Goal: Task Accomplishment & Management: Complete application form

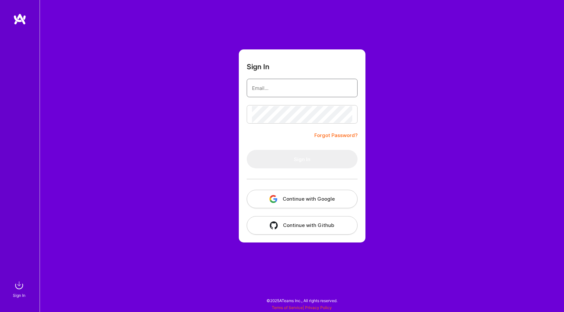
type input "[PERSON_NAME][EMAIL_ADDRESS][PERSON_NAME][DOMAIN_NAME]"
click at [303, 137] on form "Sign In [PERSON_NAME][EMAIL_ADDRESS][PERSON_NAME][DOMAIN_NAME] Forgot Password?…" at bounding box center [302, 145] width 127 height 193
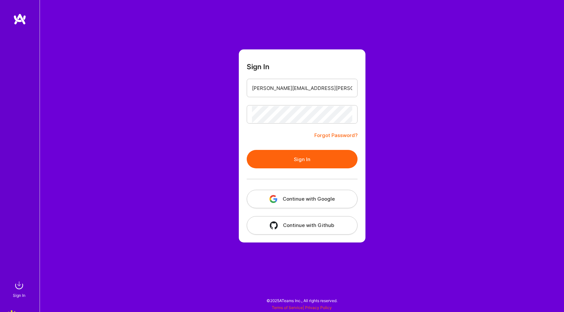
click at [295, 160] on button "Sign In" at bounding box center [302, 159] width 111 height 18
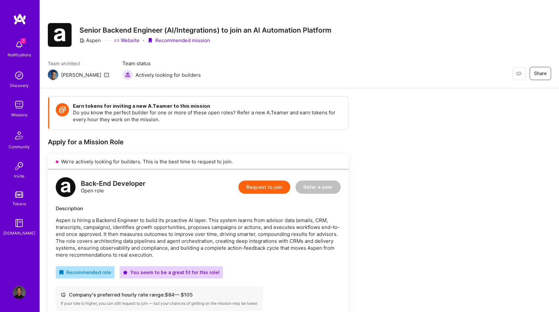
click at [18, 85] on div "Discovery" at bounding box center [19, 85] width 19 height 7
click at [21, 120] on div "2 Notifications Discovery Missions Community Invite Tokens A.Guide" at bounding box center [20, 137] width 40 height 200
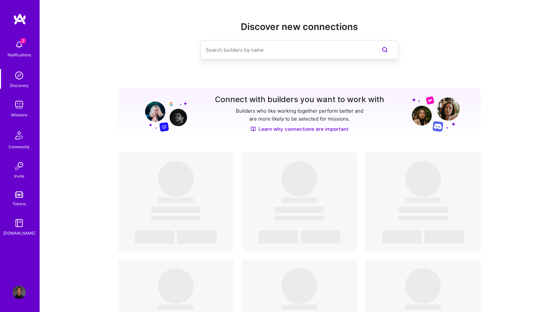
click at [21, 111] on img at bounding box center [19, 104] width 13 height 13
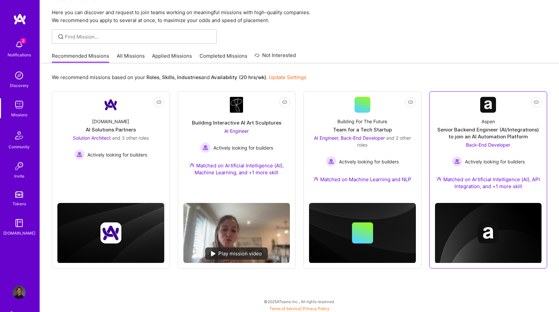
scroll to position [21, 0]
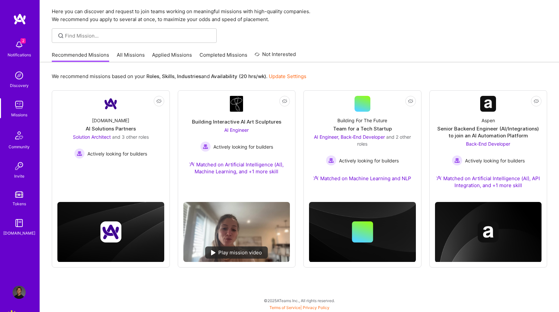
click at [134, 53] on link "All Missions" at bounding box center [131, 56] width 28 height 11
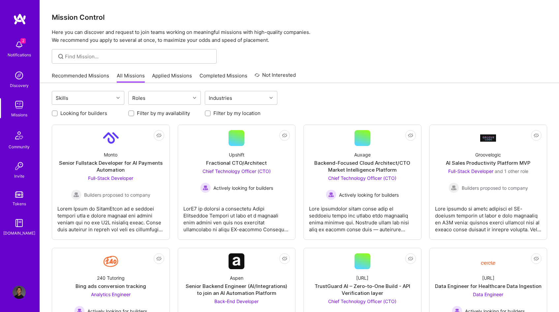
click at [198, 72] on div "Recommended Missions All Missions Applied Missions Completed Missions Not Inter…" at bounding box center [174, 76] width 244 height 14
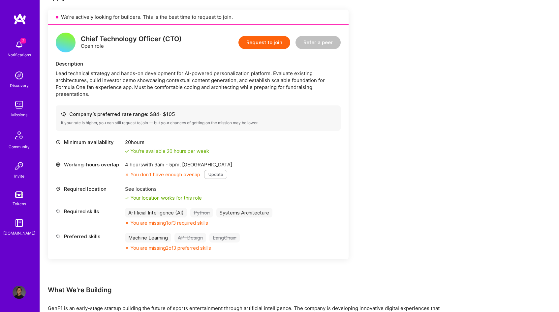
scroll to position [152, 0]
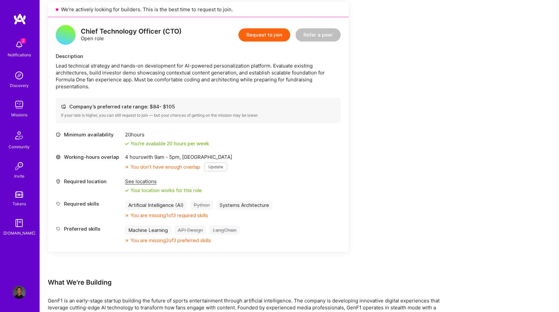
click at [225, 168] on button "Update" at bounding box center [215, 167] width 23 height 9
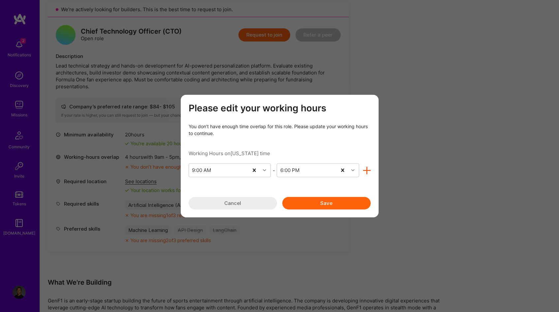
click at [299, 202] on button "Save" at bounding box center [326, 203] width 88 height 13
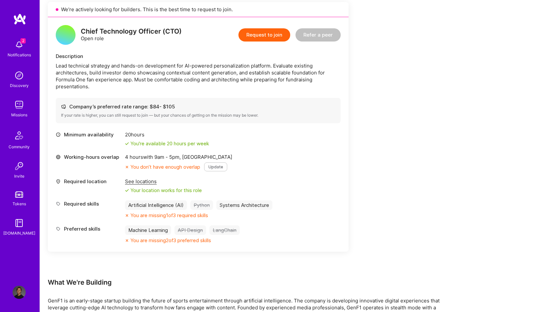
click at [220, 168] on button "Update" at bounding box center [215, 167] width 23 height 9
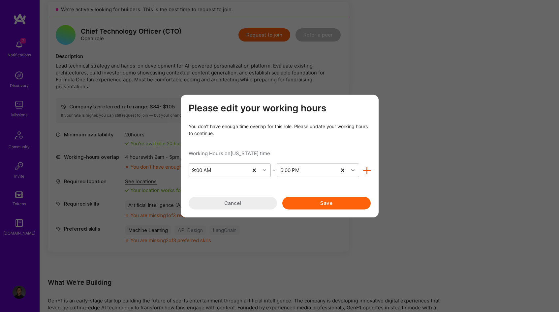
click at [211, 174] on div "9:00 AM" at bounding box center [219, 170] width 60 height 13
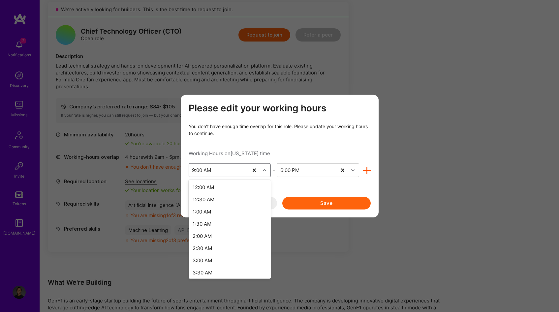
scroll to position [138, 0]
click at [212, 195] on div "6:00 AM" at bounding box center [230, 196] width 82 height 12
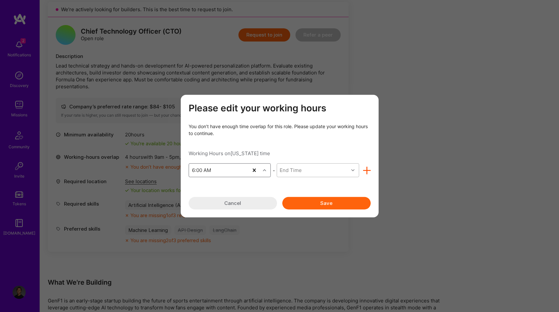
click at [293, 170] on div "End Time" at bounding box center [291, 170] width 22 height 7
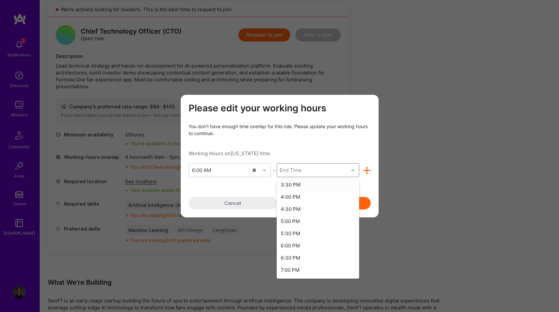
scroll to position [225, 0]
click at [296, 186] on div "3:00 PM" at bounding box center [318, 182] width 82 height 12
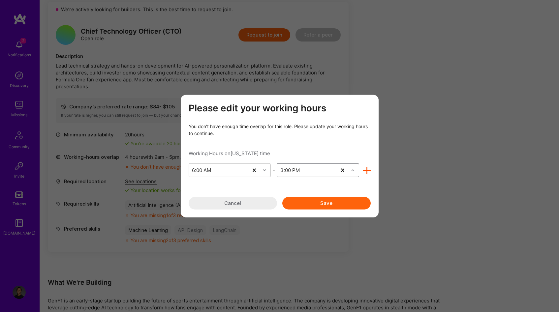
click at [317, 202] on button "Save" at bounding box center [326, 203] width 88 height 13
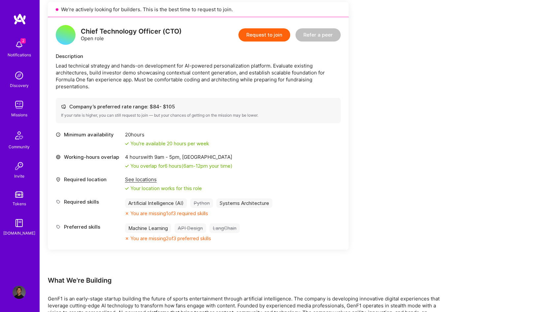
click at [161, 202] on div "Artificial Intelligence (AI)" at bounding box center [156, 203] width 62 height 10
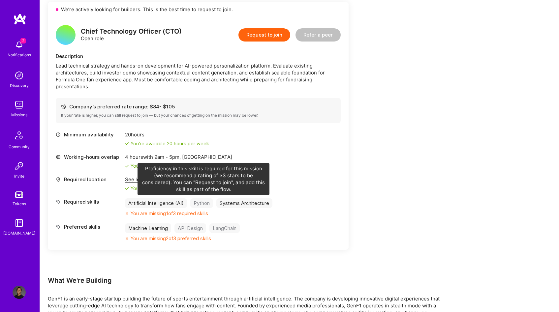
click at [204, 203] on div "Python" at bounding box center [201, 203] width 23 height 10
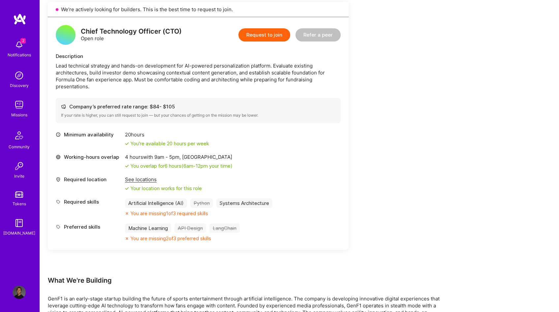
click at [219, 204] on div "Systems Architecture" at bounding box center [244, 203] width 56 height 10
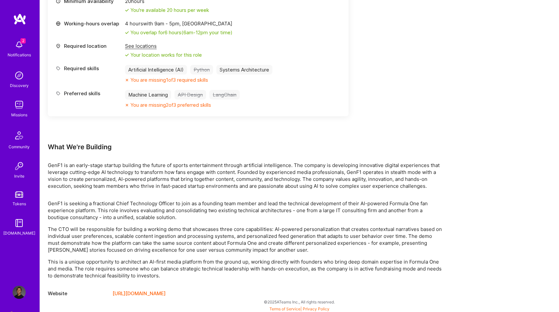
scroll to position [286, 0]
